Goal: Communication & Community: Answer question/provide support

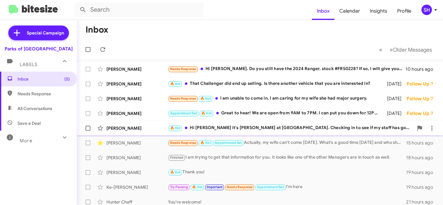
click at [260, 128] on div "🔥 Hot Hi [PERSON_NAME] it's [PERSON_NAME] at [GEOGRAPHIC_DATA]. Checking in to …" at bounding box center [291, 128] width 246 height 7
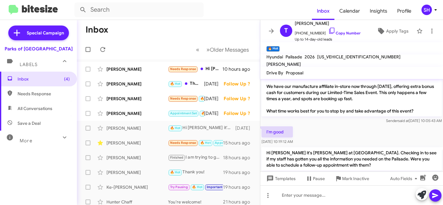
scroll to position [24, 0]
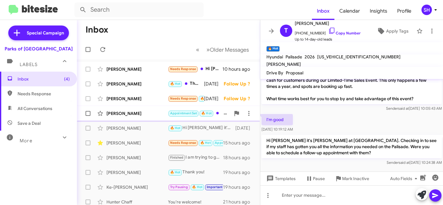
click at [126, 113] on div "[PERSON_NAME]" at bounding box center [138, 114] width 62 height 6
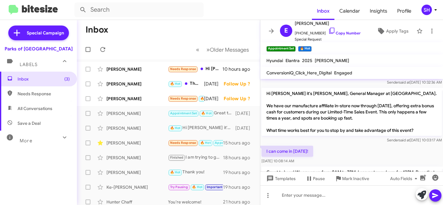
scroll to position [205, 0]
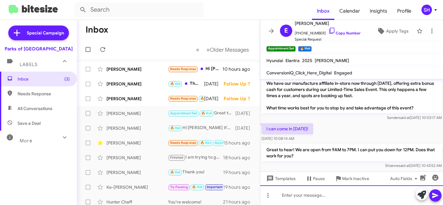
click at [298, 196] on div at bounding box center [351, 196] width 183 height 20
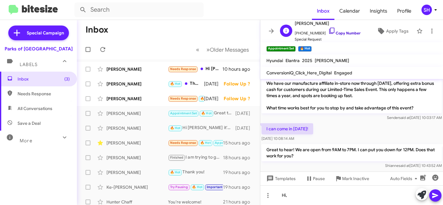
click at [341, 34] on link "Copy Number" at bounding box center [344, 33] width 32 height 5
click at [136, 98] on div "[PERSON_NAME]" at bounding box center [138, 99] width 62 height 6
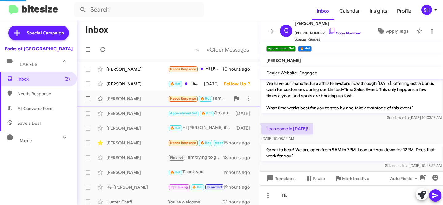
scroll to position [81, 0]
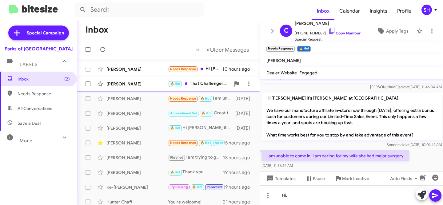
click at [140, 84] on div "[PERSON_NAME]" at bounding box center [138, 84] width 62 height 6
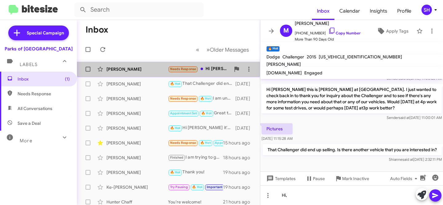
click at [142, 71] on div "[PERSON_NAME]" at bounding box center [138, 69] width 62 height 6
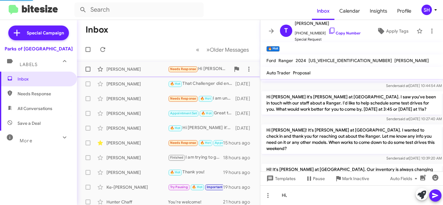
scroll to position [337, 0]
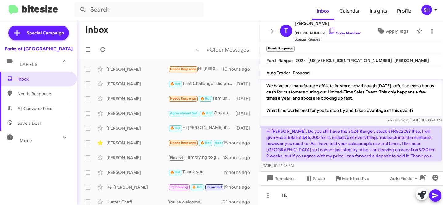
click at [330, 185] on div "Templates Pause Mark Inactive Auto Fields" at bounding box center [351, 179] width 183 height 14
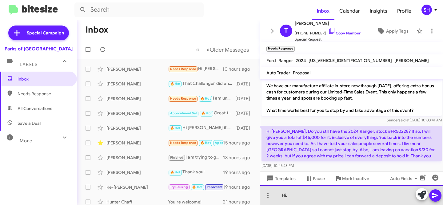
click at [312, 195] on div "Hi," at bounding box center [351, 196] width 183 height 20
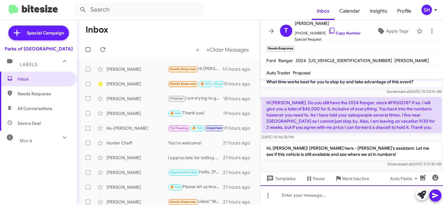
scroll to position [352, 0]
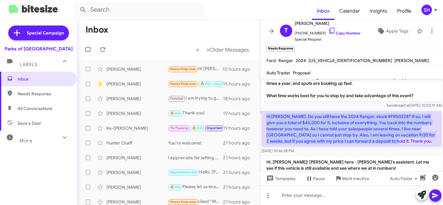
drag, startPoint x: 389, startPoint y: 128, endPoint x: 266, endPoint y: 102, distance: 125.7
click at [267, 111] on p "Hi [PERSON_NAME]. Do you still have the 2024 Ranger, stock #FR50228? If so, I w…" at bounding box center [352, 129] width 180 height 36
copy p "Hi [PERSON_NAME]. Do you still have the 2024 Ranger, stock #FR50228? If so, I w…"
drag, startPoint x: 338, startPoint y: 35, endPoint x: 313, endPoint y: 22, distance: 28.2
click at [338, 35] on link "Copy Number" at bounding box center [344, 33] width 32 height 5
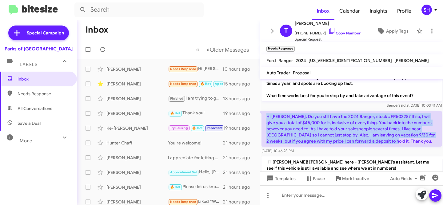
drag, startPoint x: 386, startPoint y: 131, endPoint x: 263, endPoint y: 107, distance: 125.2
click at [263, 111] on p "Hi [PERSON_NAME]. Do you still have the 2024 Ranger, stock #FR50228? If so, I w…" at bounding box center [352, 129] width 180 height 36
copy p "Hi [PERSON_NAME]. Do you still have the 2024 Ranger, stock #FR50228? If so, I w…"
